Goal: Task Accomplishment & Management: Use online tool/utility

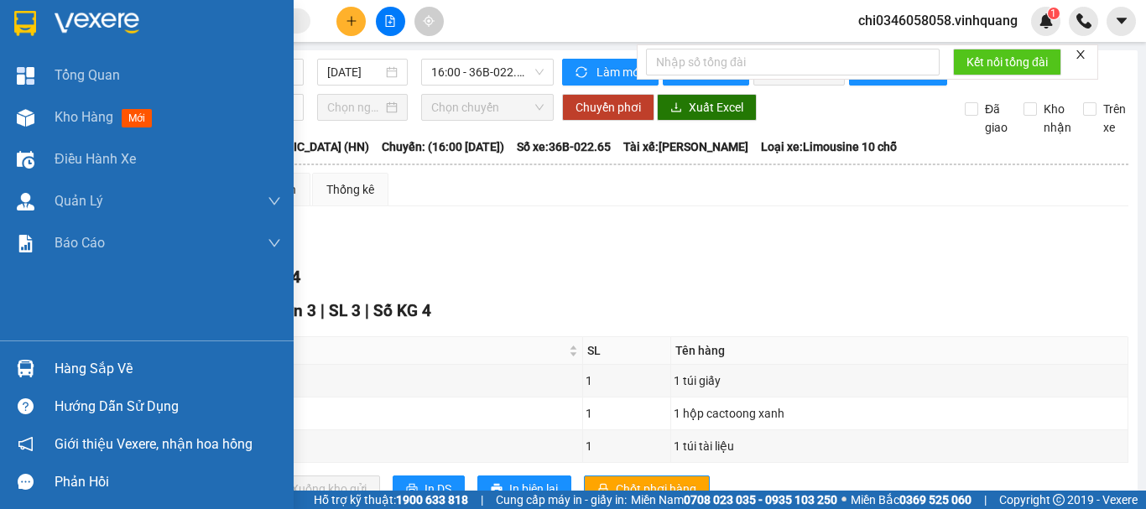
click at [30, 19] on img at bounding box center [25, 23] width 22 height 25
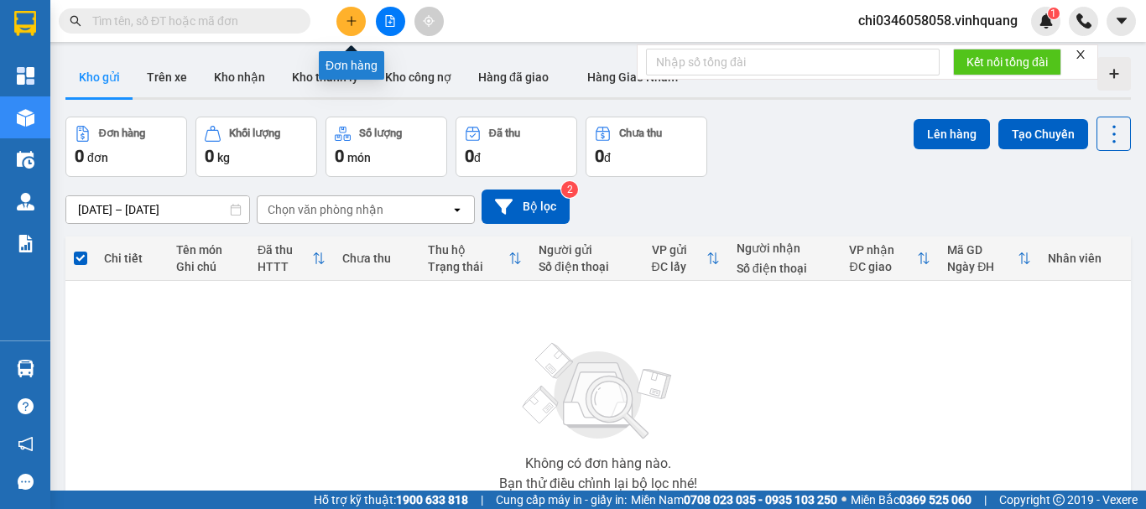
click at [346, 18] on icon "plus" at bounding box center [352, 21] width 12 height 12
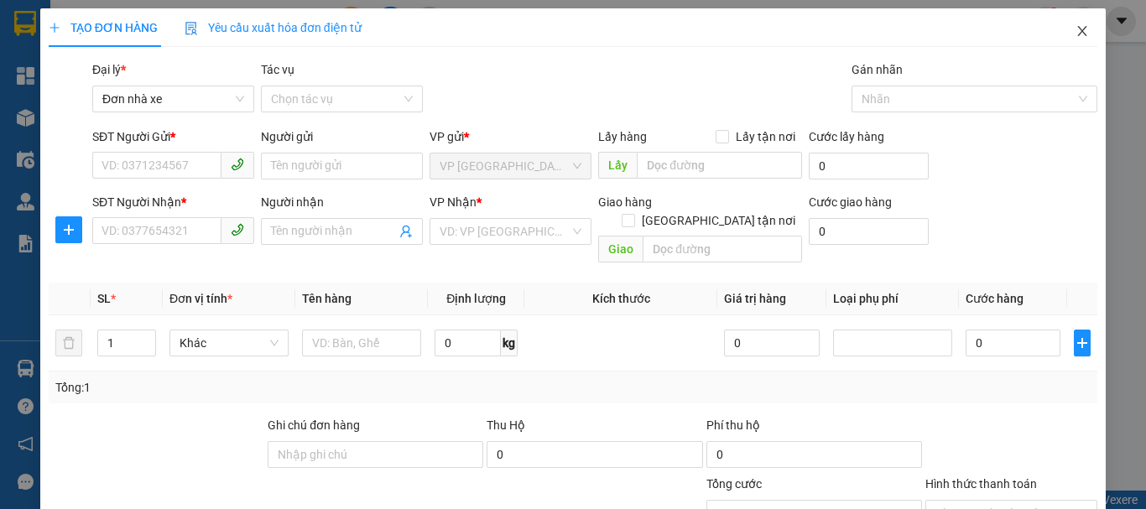
click at [1078, 31] on icon "close" at bounding box center [1082, 31] width 9 height 10
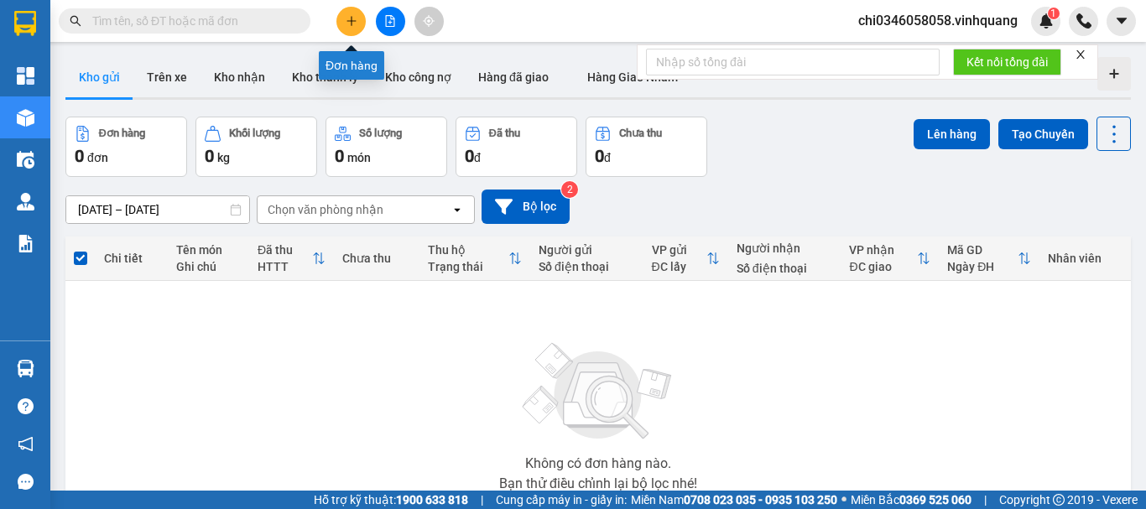
click at [356, 18] on icon "plus" at bounding box center [352, 21] width 12 height 12
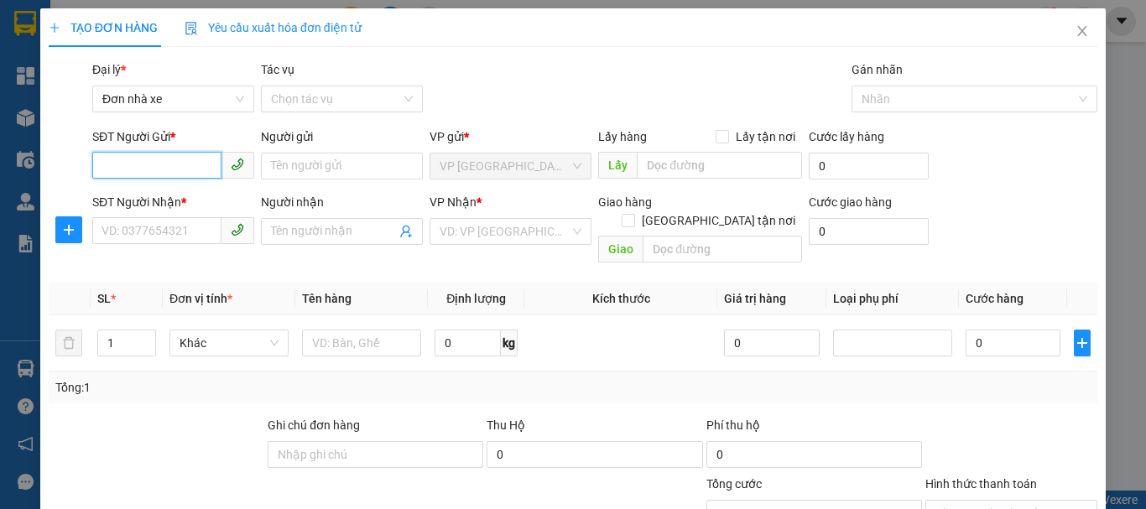
click at [124, 165] on input "SĐT Người Gửi *" at bounding box center [156, 165] width 129 height 27
type input "0919497621"
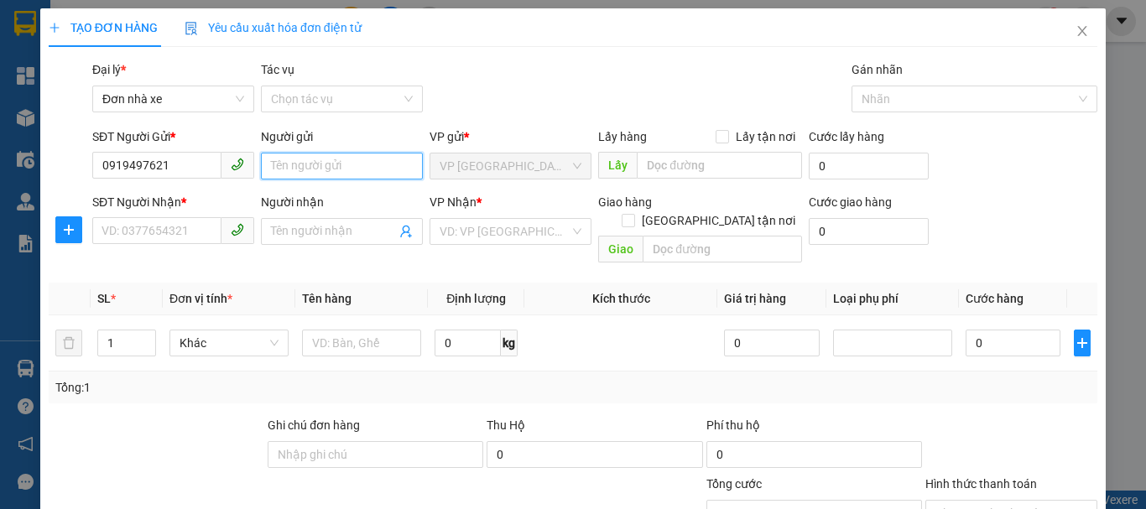
click at [294, 167] on input "Người gửi" at bounding box center [342, 166] width 162 height 27
type input "toán"
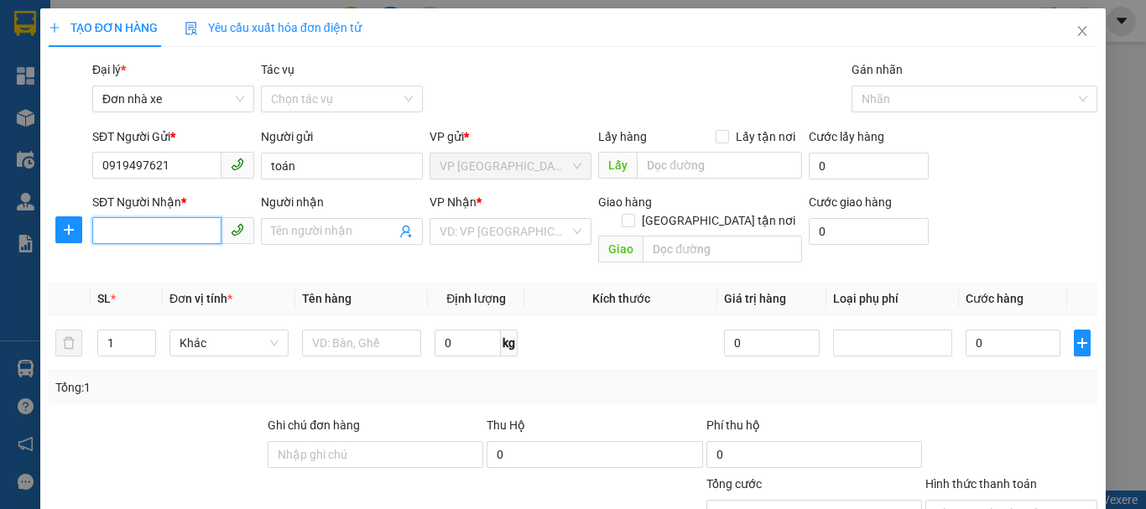
click at [117, 228] on input "SĐT Người Nhận *" at bounding box center [156, 230] width 129 height 27
type input "0368622800"
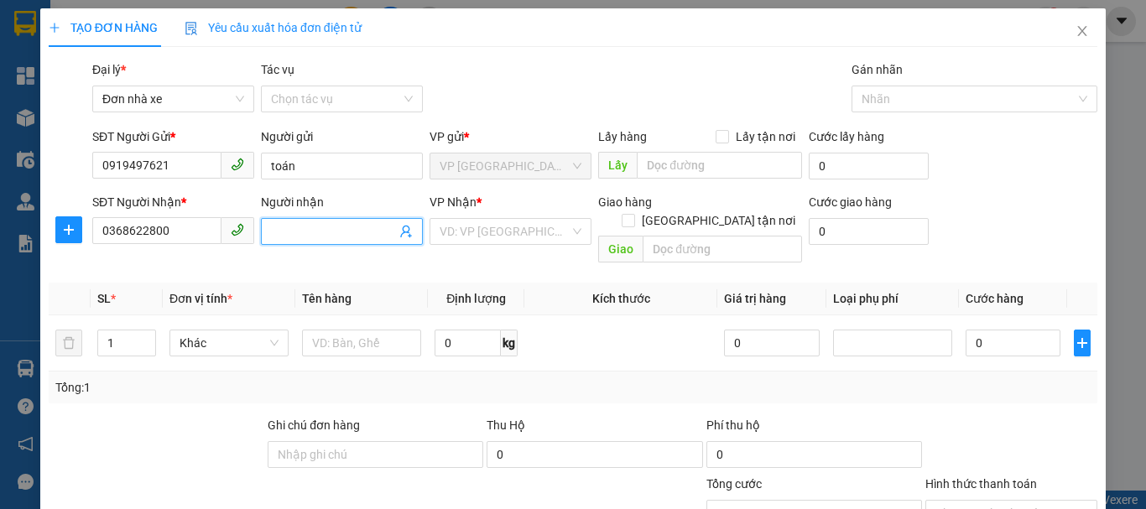
click at [326, 230] on input "Người nhận" at bounding box center [333, 231] width 125 height 18
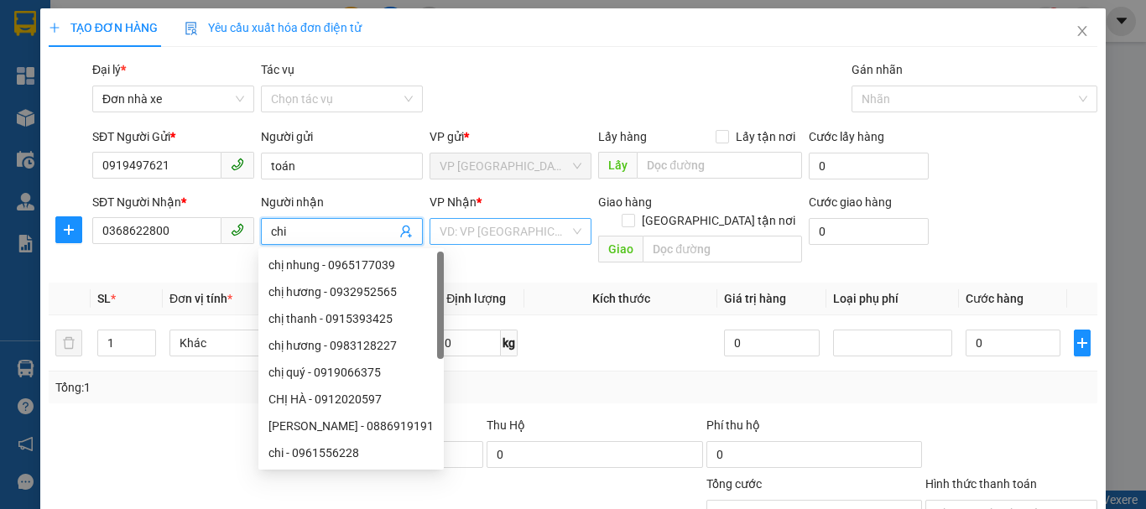
type input "chi"
click at [479, 230] on input "search" at bounding box center [505, 231] width 130 height 25
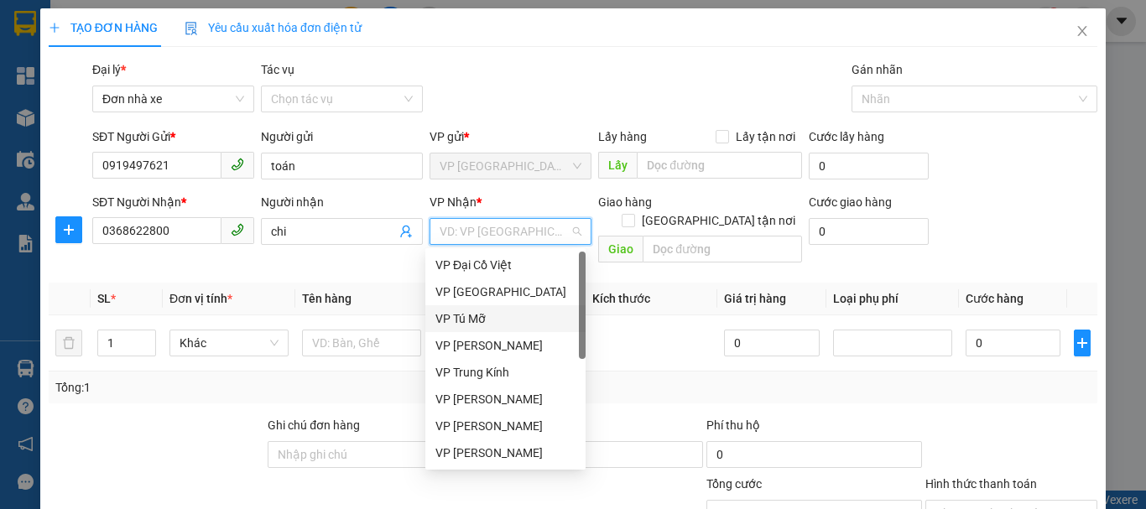
click at [494, 321] on div "VP Tú Mỡ" at bounding box center [505, 319] width 140 height 18
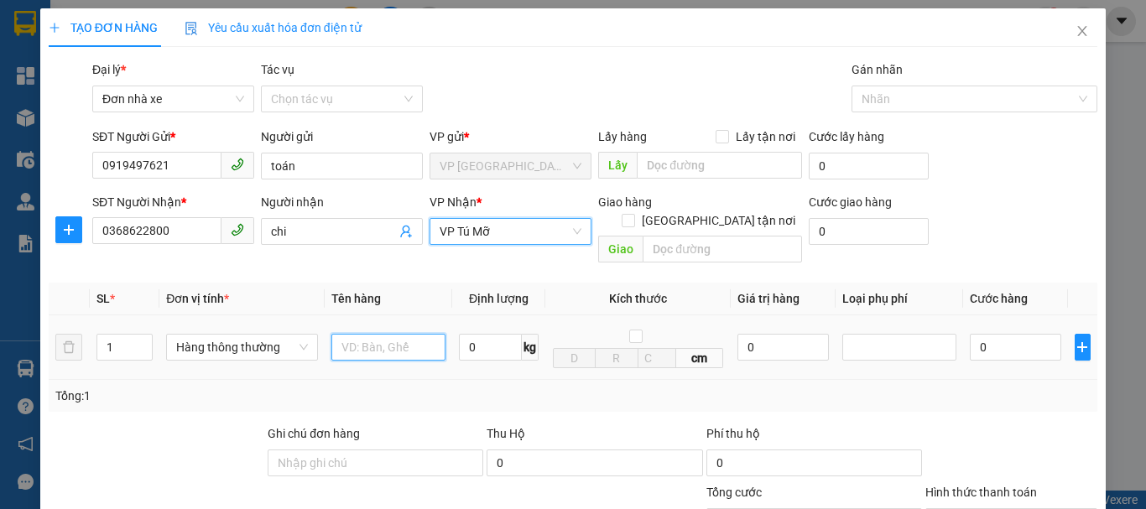
click at [342, 334] on input "text" at bounding box center [388, 347] width 114 height 27
type input "1 thùng xốp"
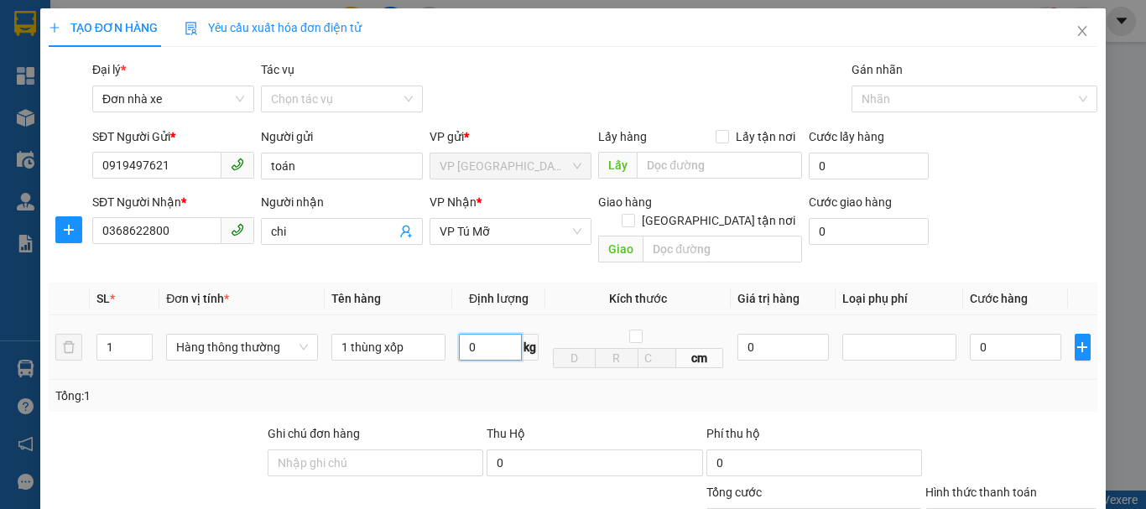
click at [468, 334] on input "0" at bounding box center [490, 347] width 63 height 27
type input "17"
click at [825, 387] on div "Tổng: 1" at bounding box center [572, 396] width 1035 height 18
type input "50.000"
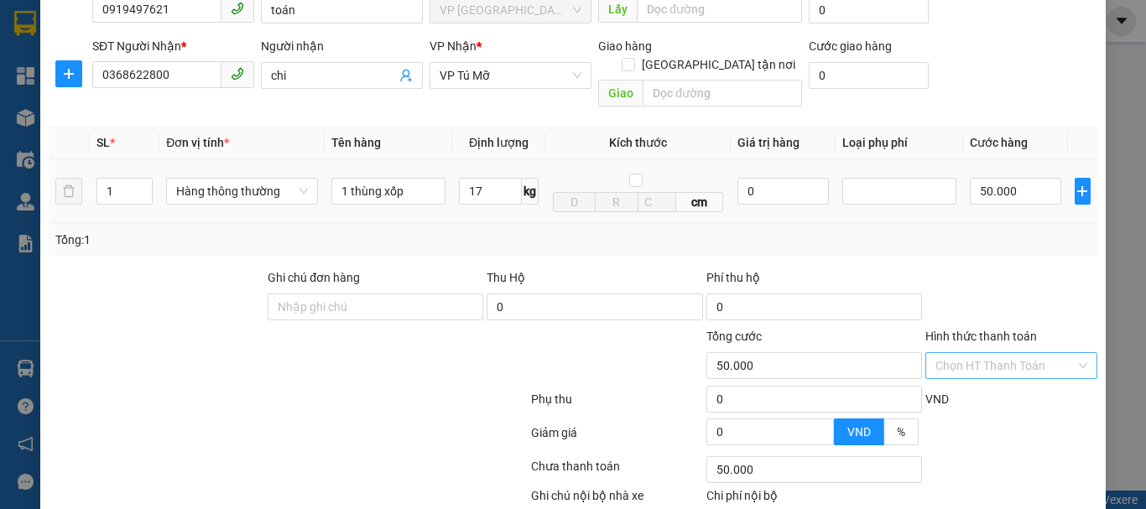
scroll to position [168, 0]
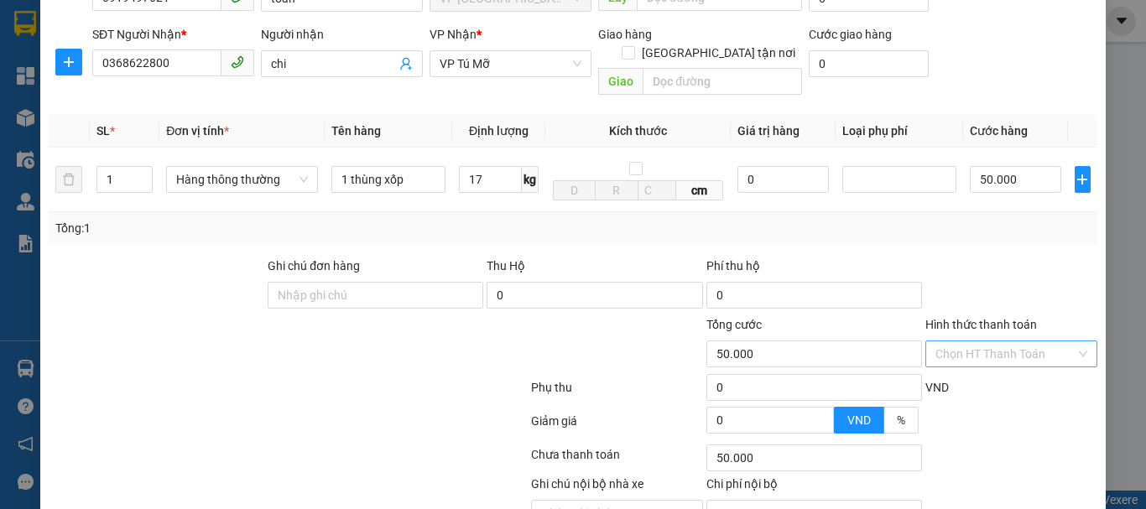
click at [972, 341] on input "Hình thức thanh toán" at bounding box center [1005, 353] width 140 height 25
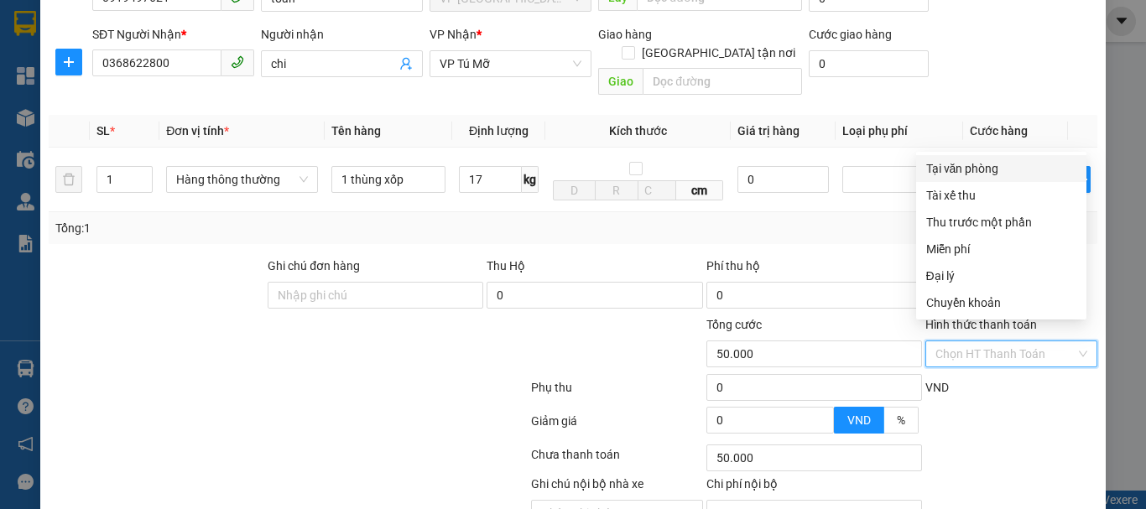
click at [972, 168] on div "Tại văn phòng" at bounding box center [1001, 168] width 150 height 18
type input "0"
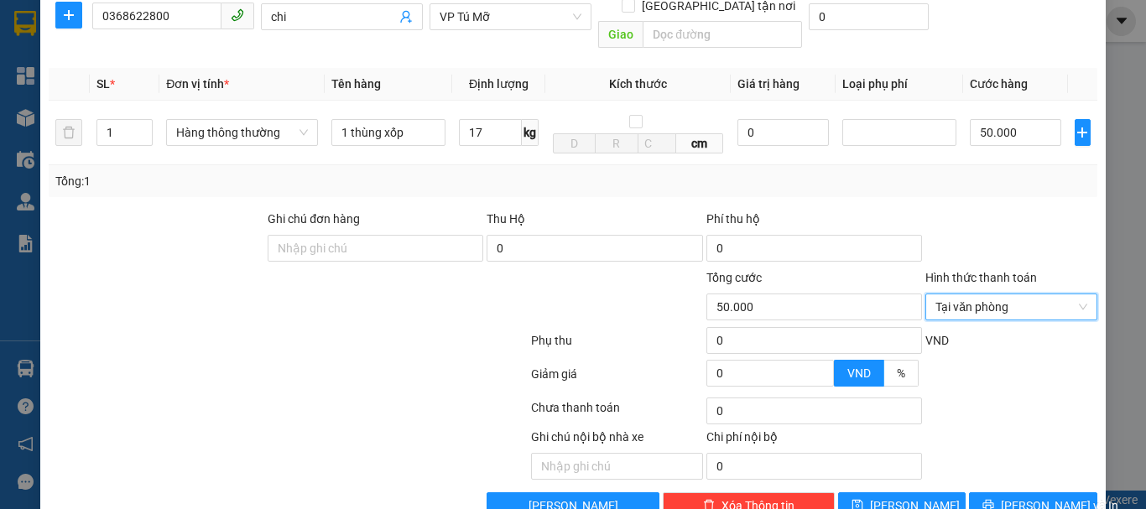
scroll to position [240, 0]
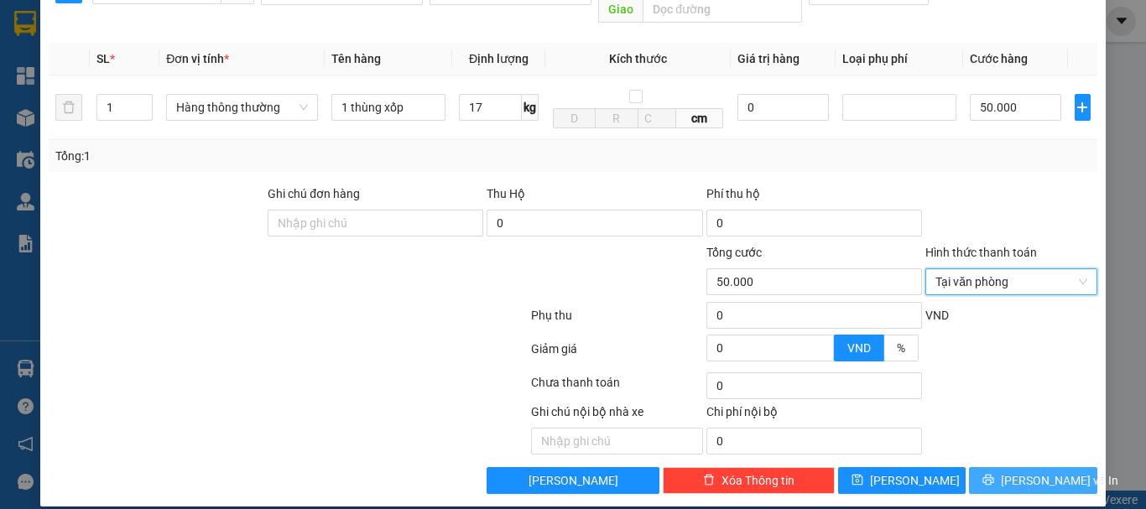
click at [1019, 472] on span "[PERSON_NAME] và In" at bounding box center [1059, 481] width 117 height 18
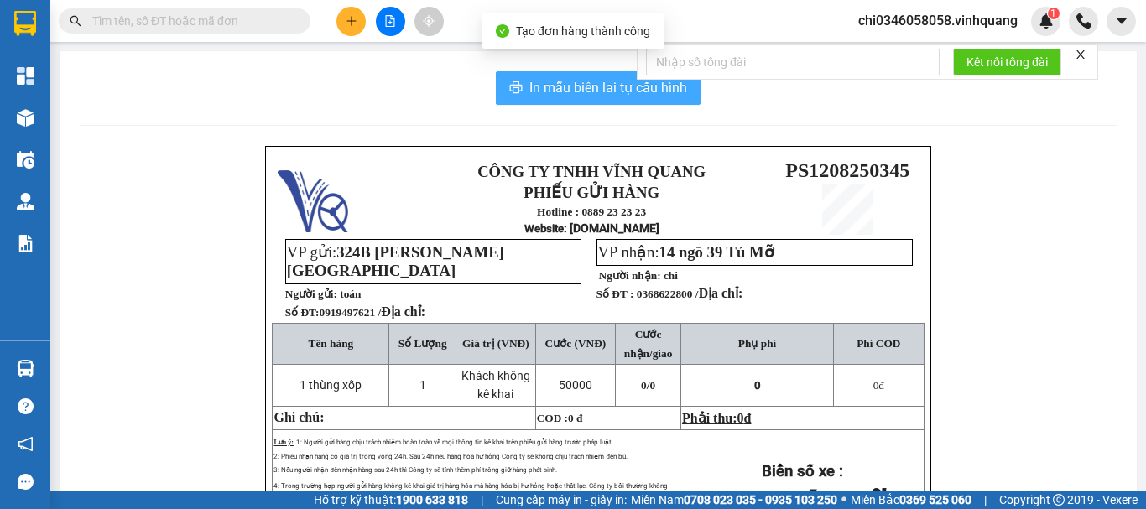
click at [542, 83] on span "In mẫu biên lai tự cấu hình" at bounding box center [608, 87] width 158 height 21
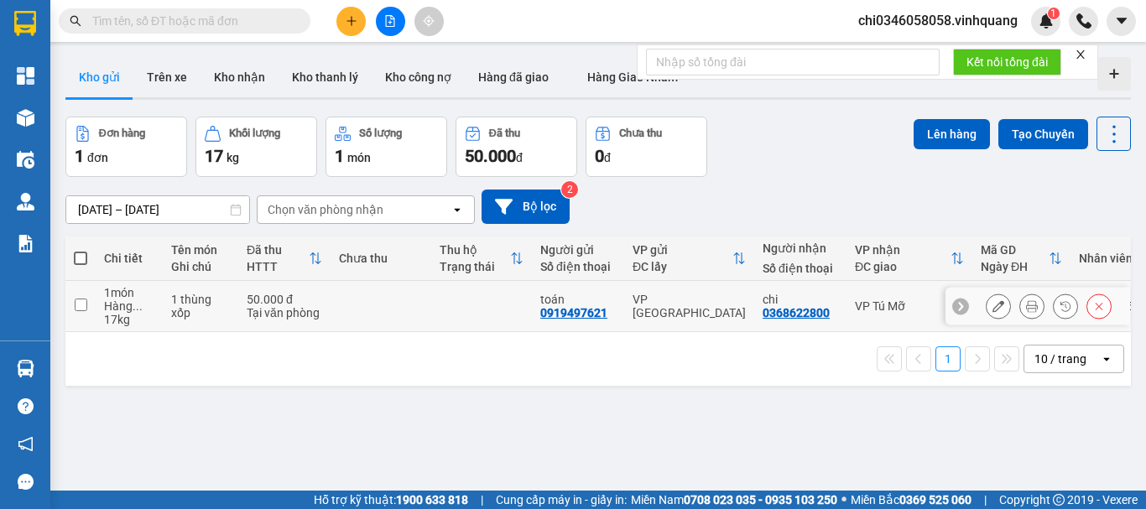
click at [82, 304] on input "checkbox" at bounding box center [81, 305] width 13 height 13
checkbox input "true"
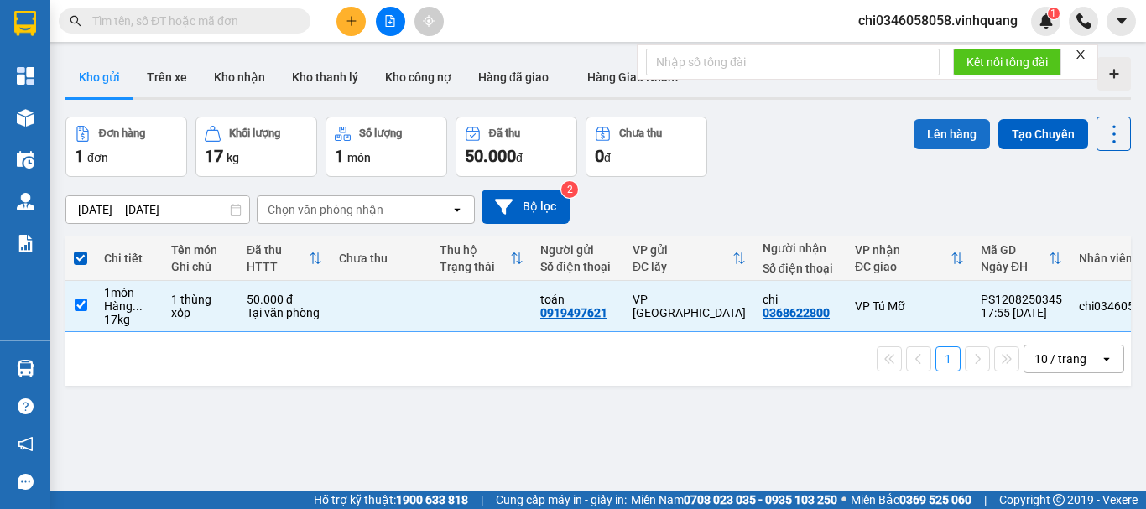
click at [943, 132] on button "Lên hàng" at bounding box center [952, 134] width 76 height 30
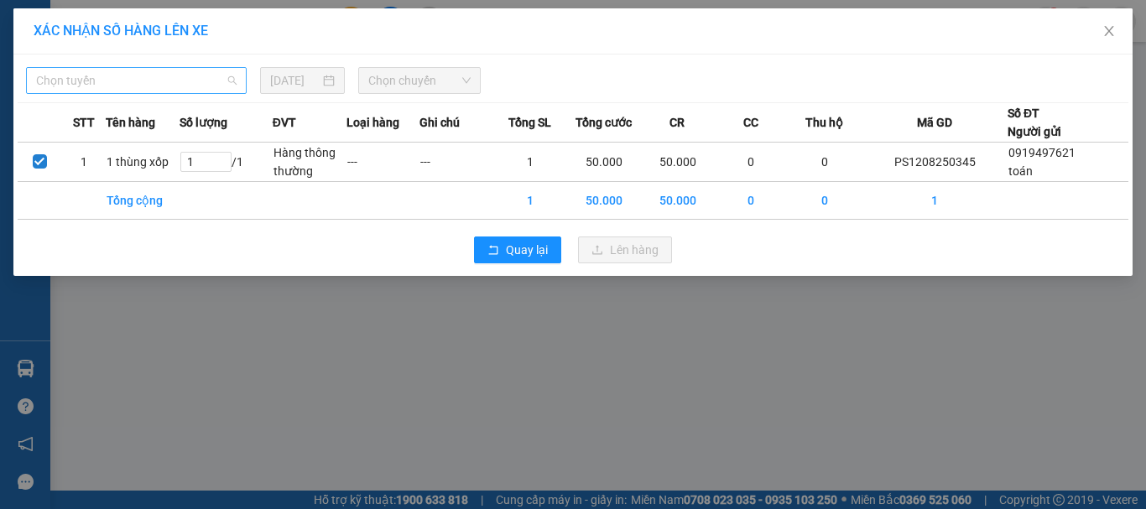
click at [158, 82] on span "Chọn tuyến" at bounding box center [136, 80] width 201 height 25
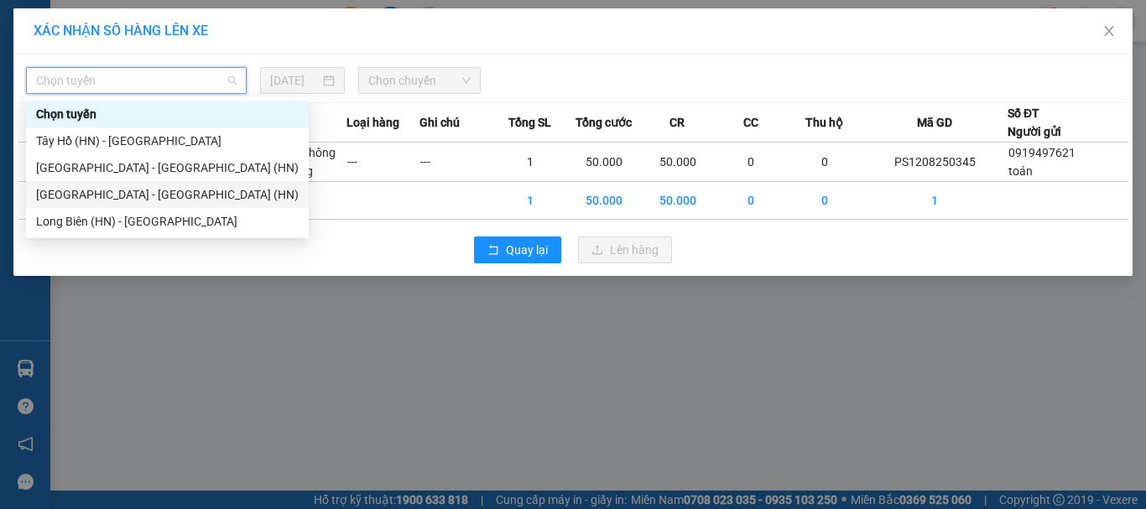
click at [116, 187] on div "[GEOGRAPHIC_DATA] - [GEOGRAPHIC_DATA] (HN)" at bounding box center [167, 194] width 263 height 18
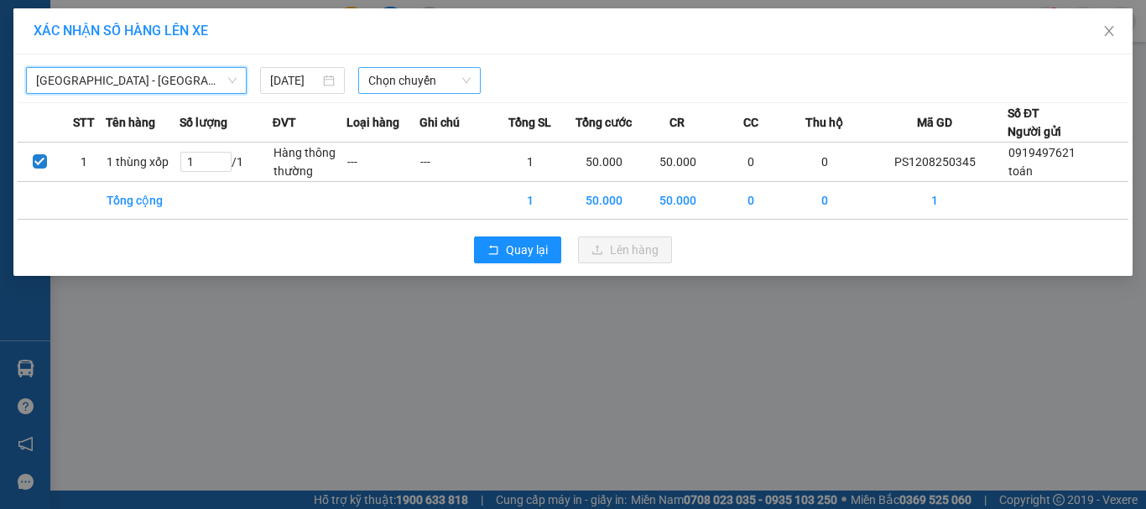
click at [411, 76] on span "Chọn chuyến" at bounding box center [419, 80] width 103 height 25
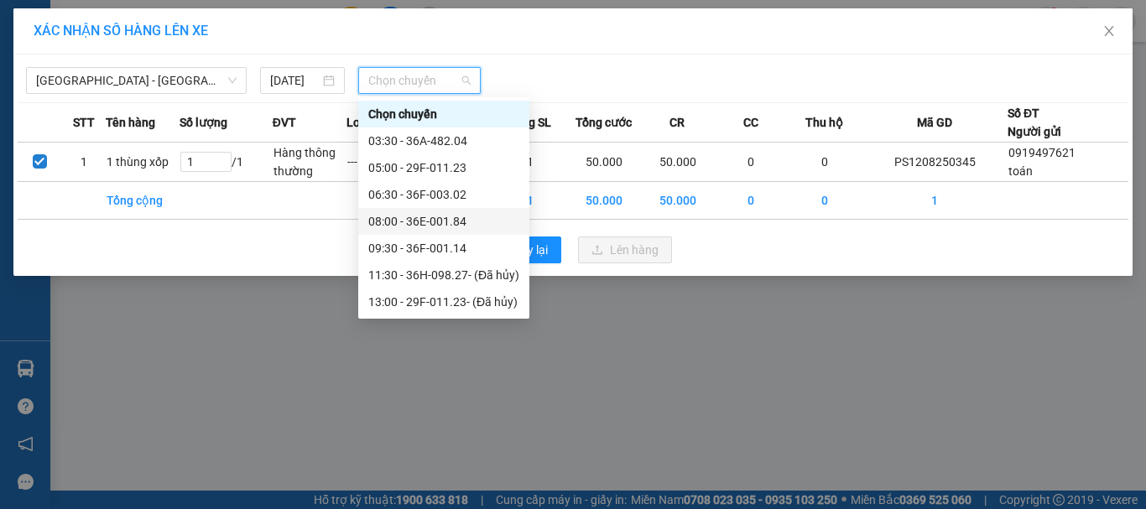
scroll to position [81, 0]
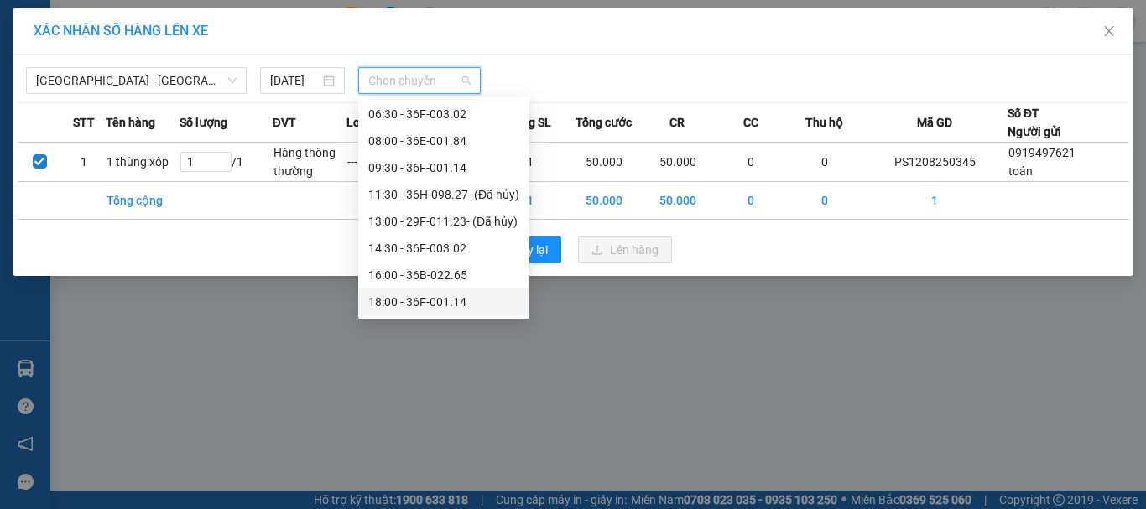
click at [424, 304] on div "18:00 - 36F-001.14" at bounding box center [443, 302] width 151 height 18
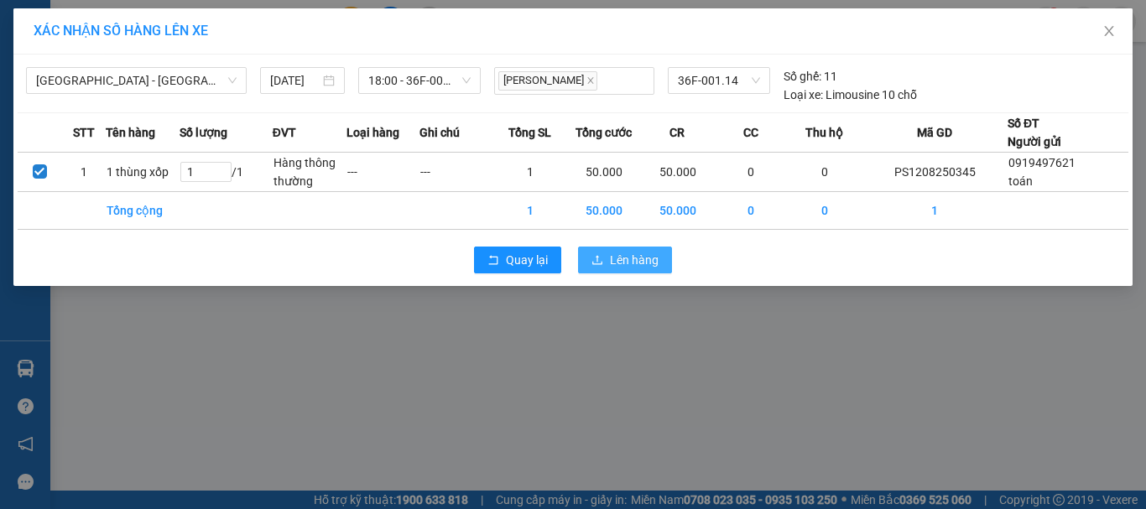
click at [625, 259] on span "Lên hàng" at bounding box center [634, 260] width 49 height 18
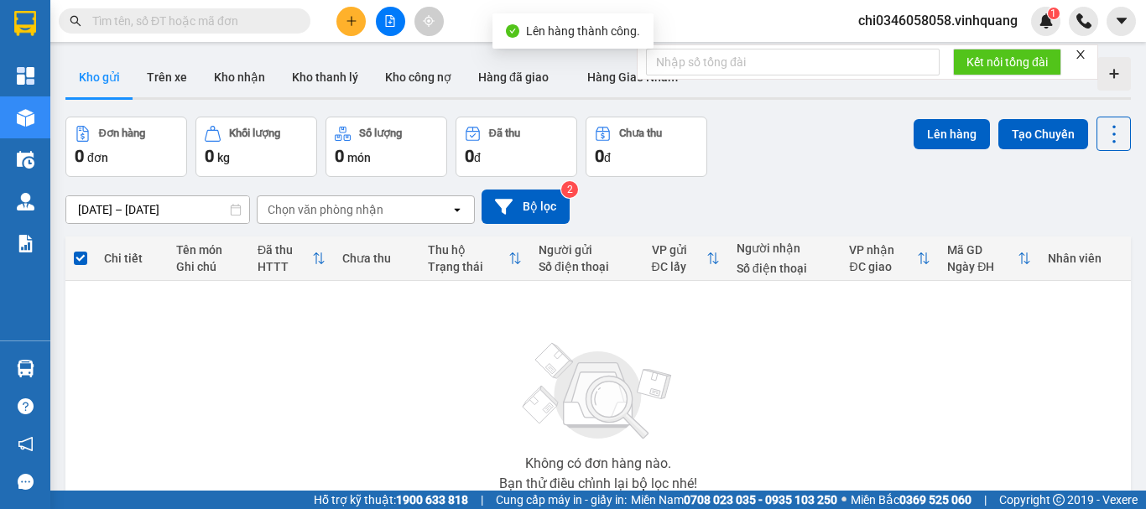
click at [387, 19] on icon "file-add" at bounding box center [390, 21] width 12 height 12
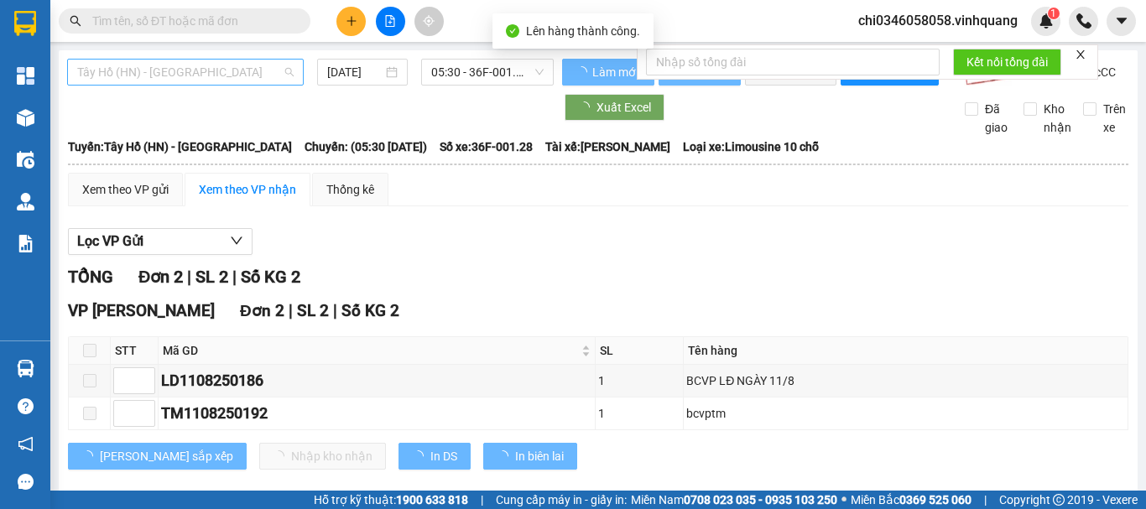
click at [143, 73] on span "Tây Hồ (HN) - [GEOGRAPHIC_DATA]" at bounding box center [185, 72] width 216 height 25
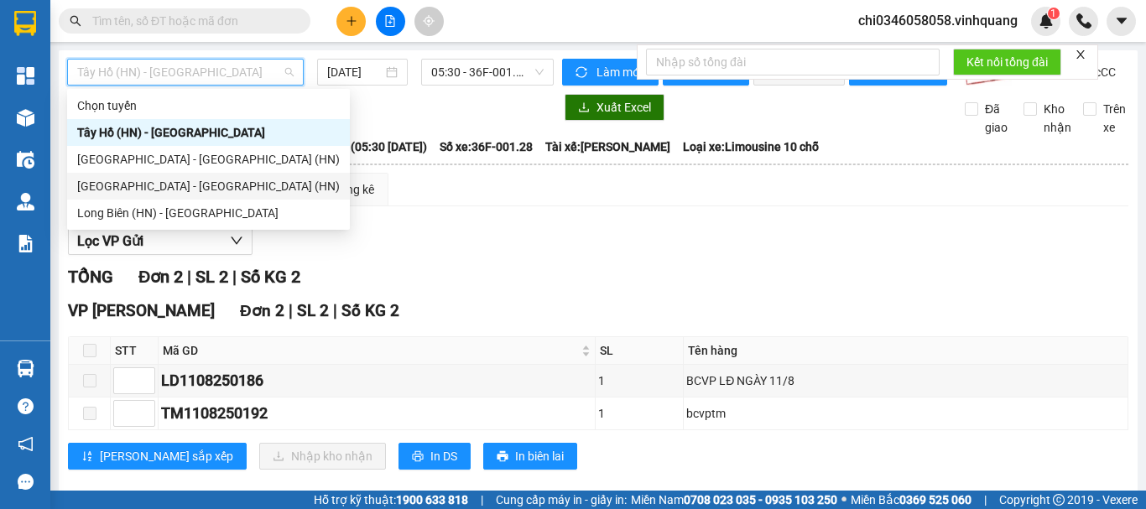
click at [177, 187] on div "[GEOGRAPHIC_DATA] - [GEOGRAPHIC_DATA] (HN)" at bounding box center [208, 186] width 263 height 18
type input "[DATE]"
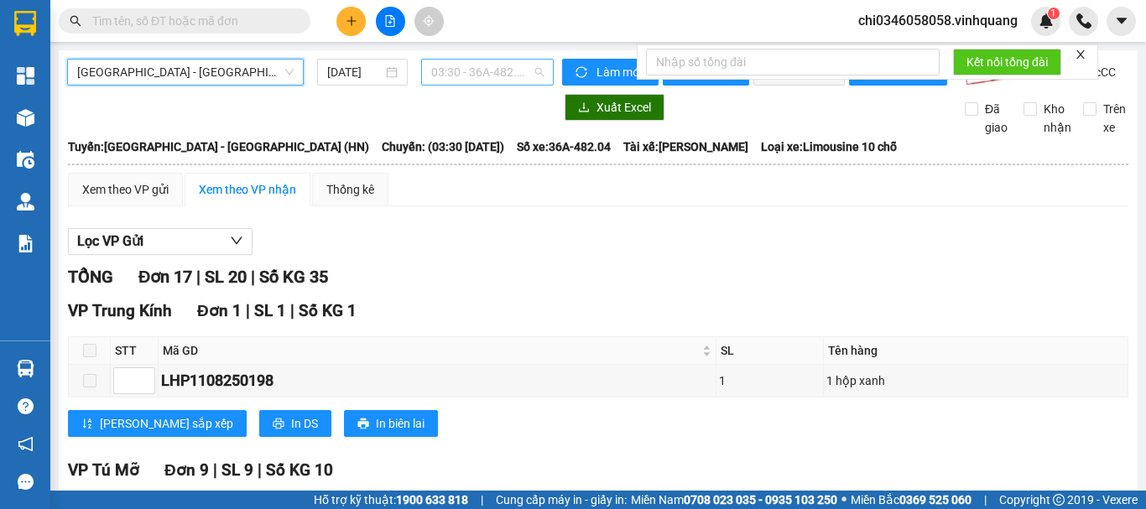
click at [446, 69] on span "03:30 - 36A-482.04" at bounding box center [487, 72] width 112 height 25
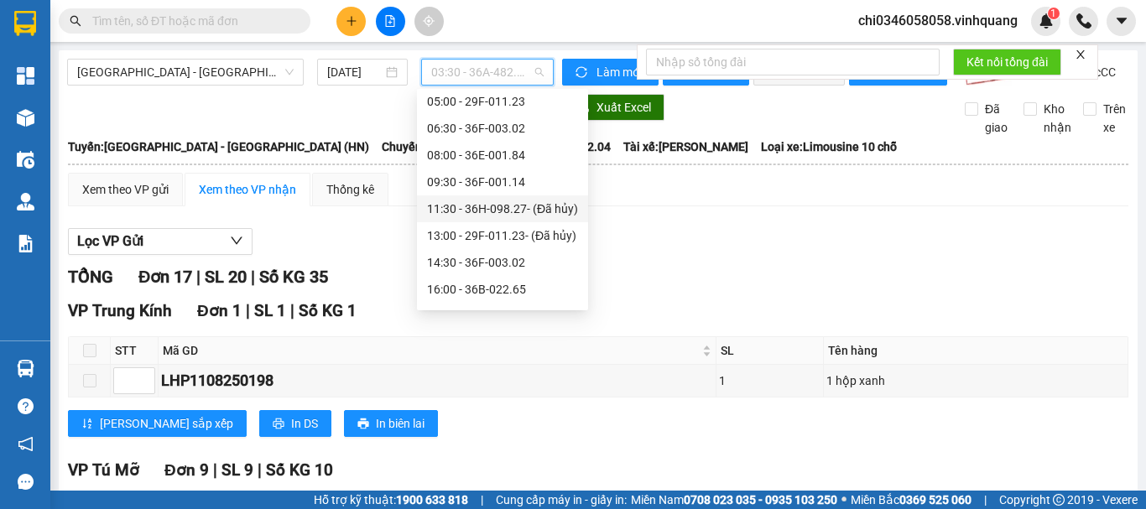
scroll to position [81, 0]
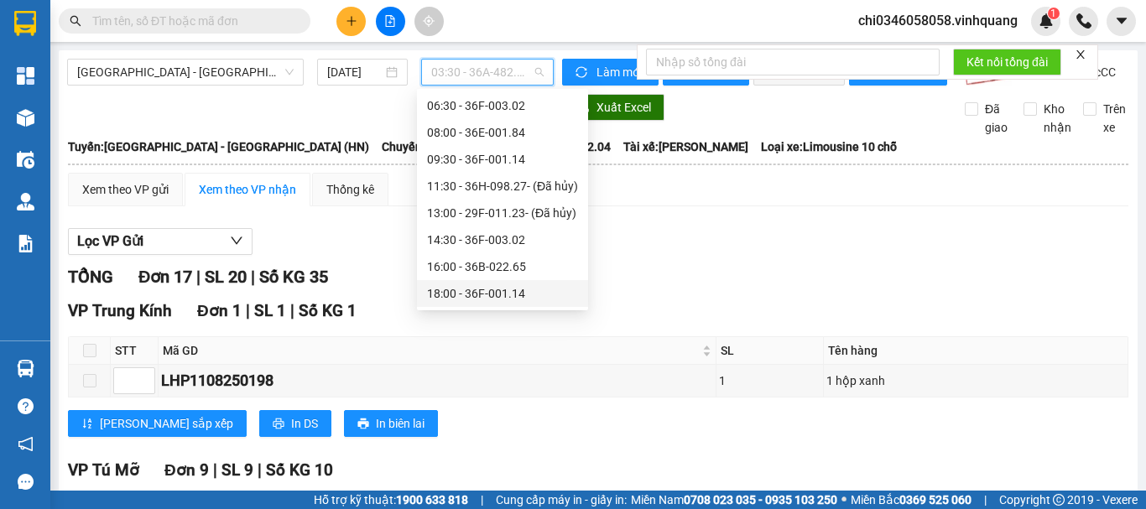
click at [486, 289] on div "18:00 - 36F-001.14" at bounding box center [502, 293] width 151 height 18
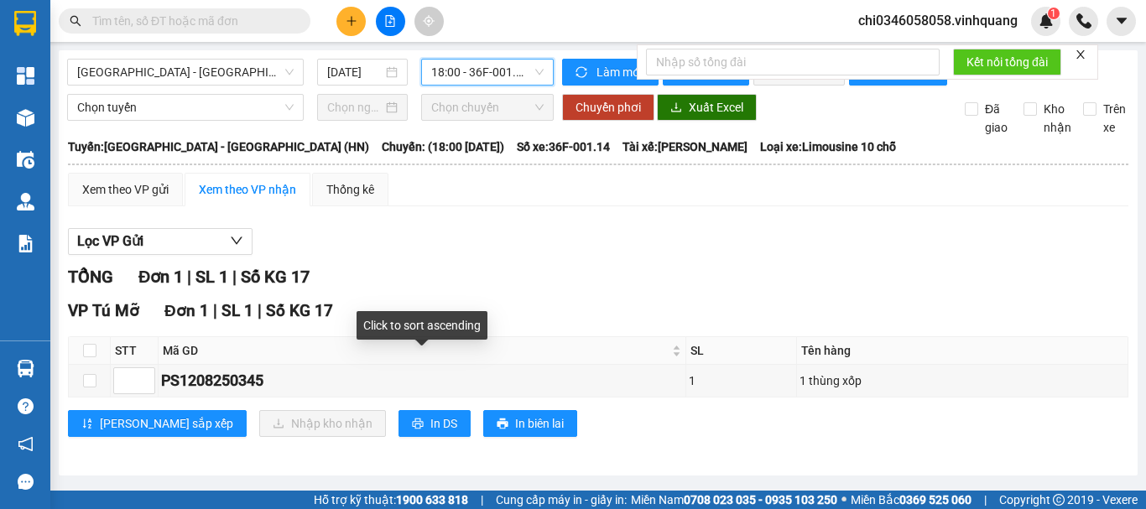
scroll to position [8, 0]
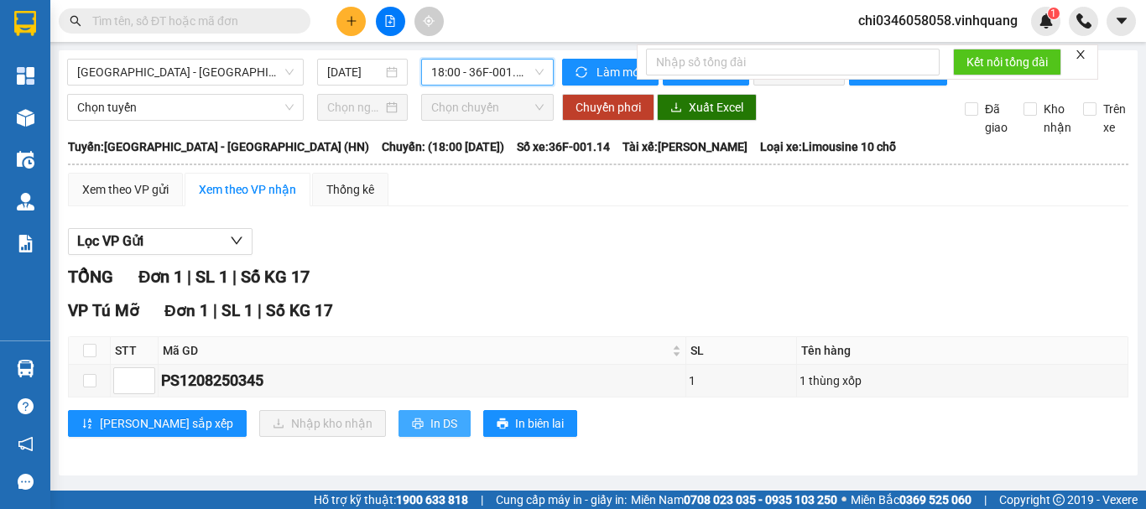
drag, startPoint x: 352, startPoint y: 428, endPoint x: 357, endPoint y: 411, distance: 17.3
click at [399, 428] on button "In DS" at bounding box center [435, 423] width 72 height 27
